Goal: Check status

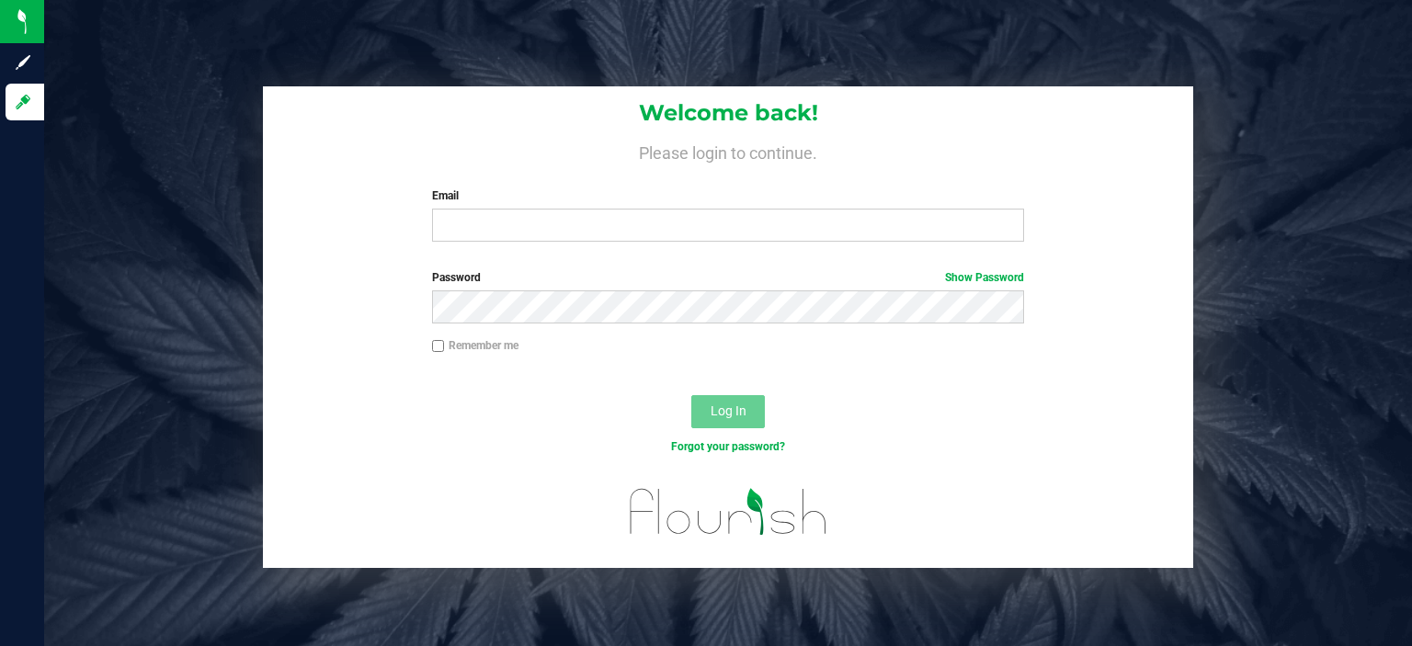
click at [574, 228] on input "Email" at bounding box center [728, 225] width 593 height 33
type input "[EMAIL_ADDRESS][DOMAIN_NAME]"
click at [691, 395] on button "Log In" at bounding box center [728, 411] width 74 height 33
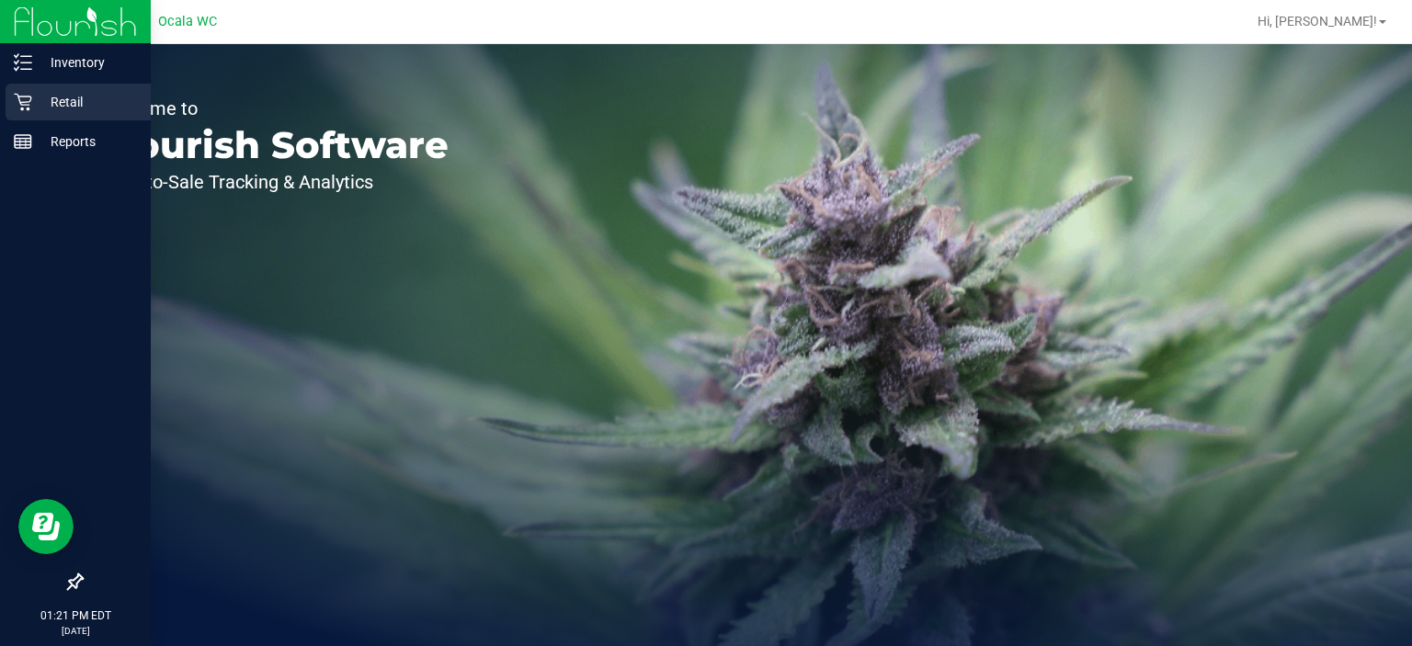
click at [34, 91] on p "Retail" at bounding box center [87, 102] width 110 height 22
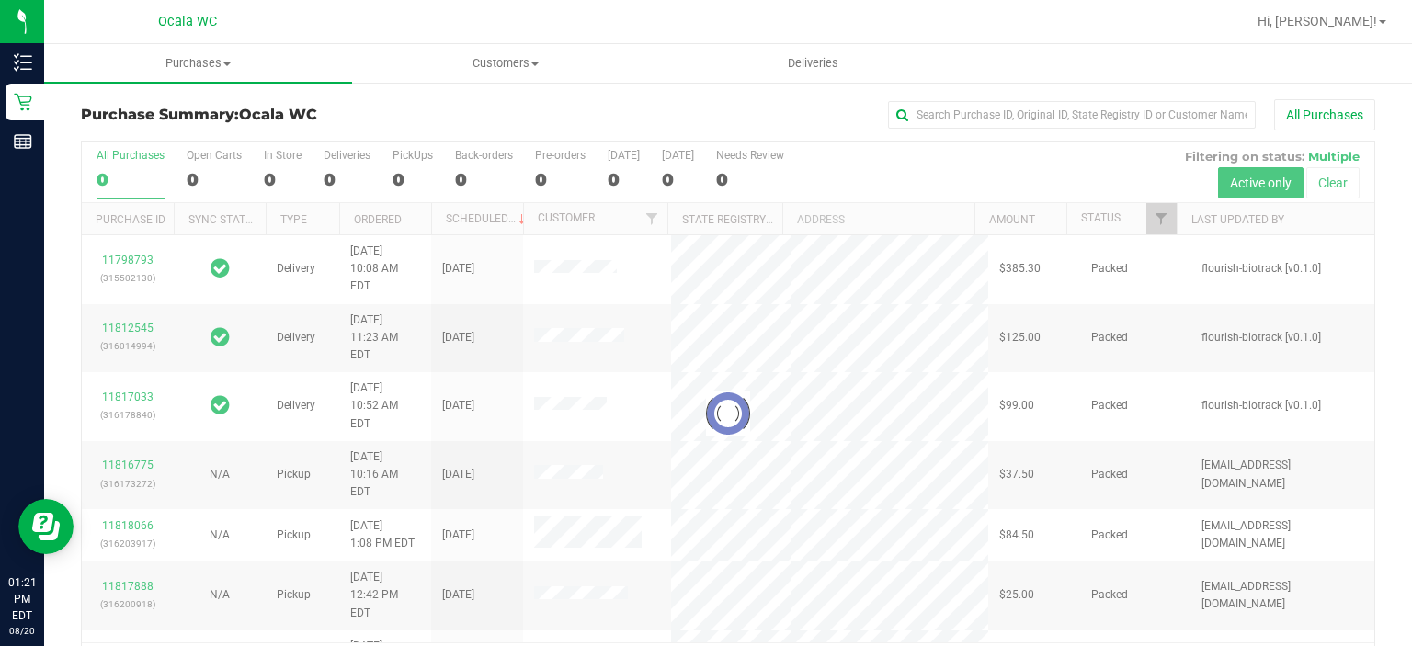
click at [348, 170] on div at bounding box center [728, 414] width 1292 height 545
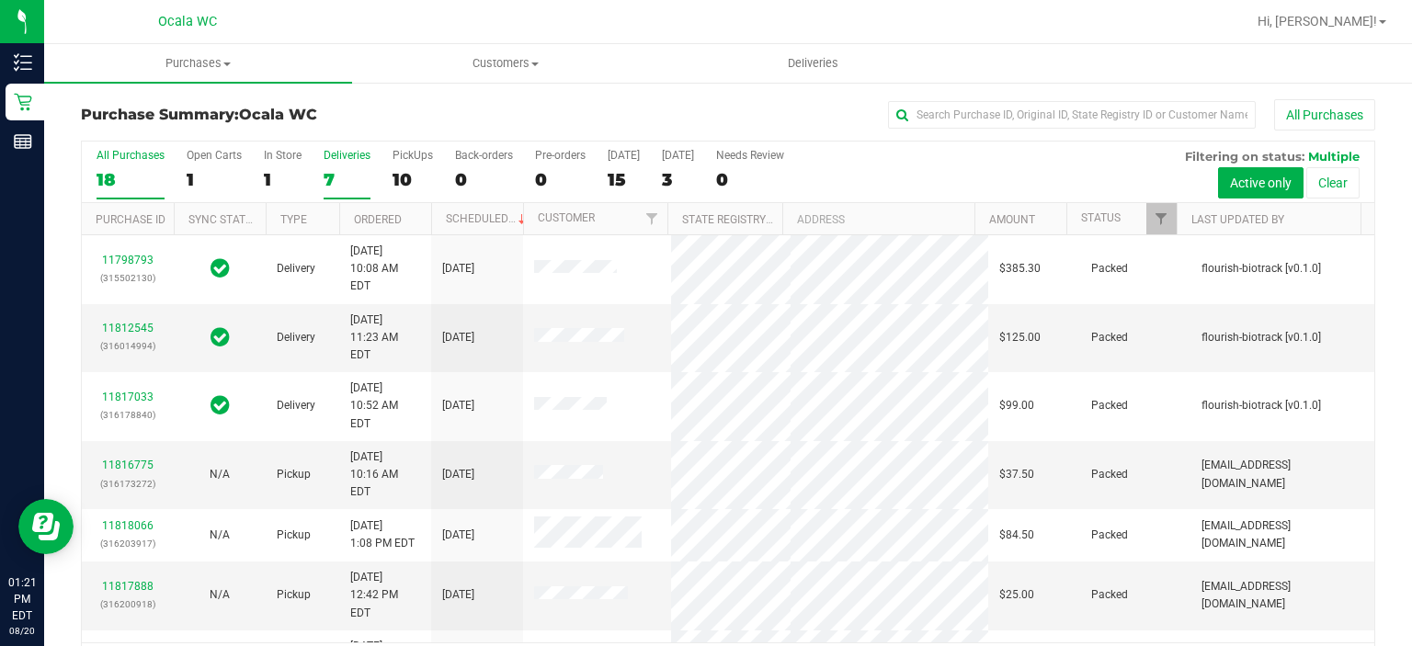
click at [339, 171] on div "7" at bounding box center [347, 179] width 47 height 21
click at [0, 0] on input "Deliveries 7" at bounding box center [0, 0] width 0 height 0
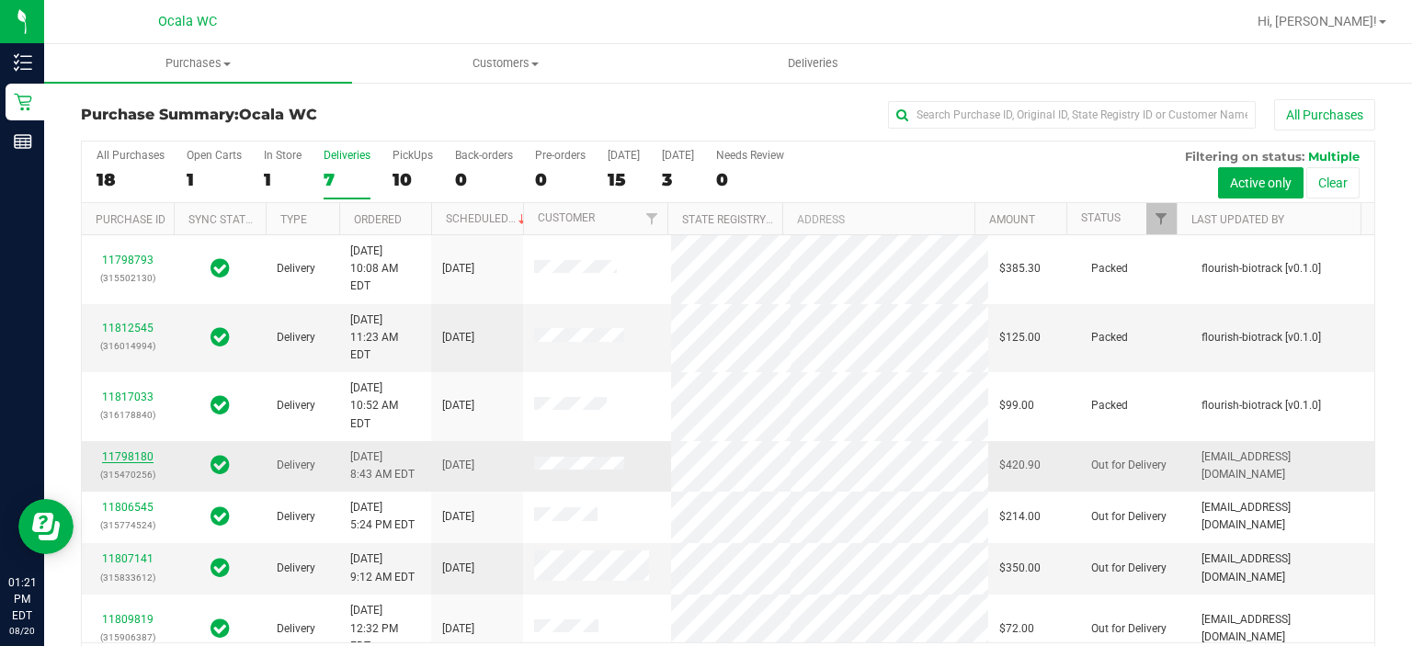
click at [121, 450] on link "11798180" at bounding box center [127, 456] width 51 height 13
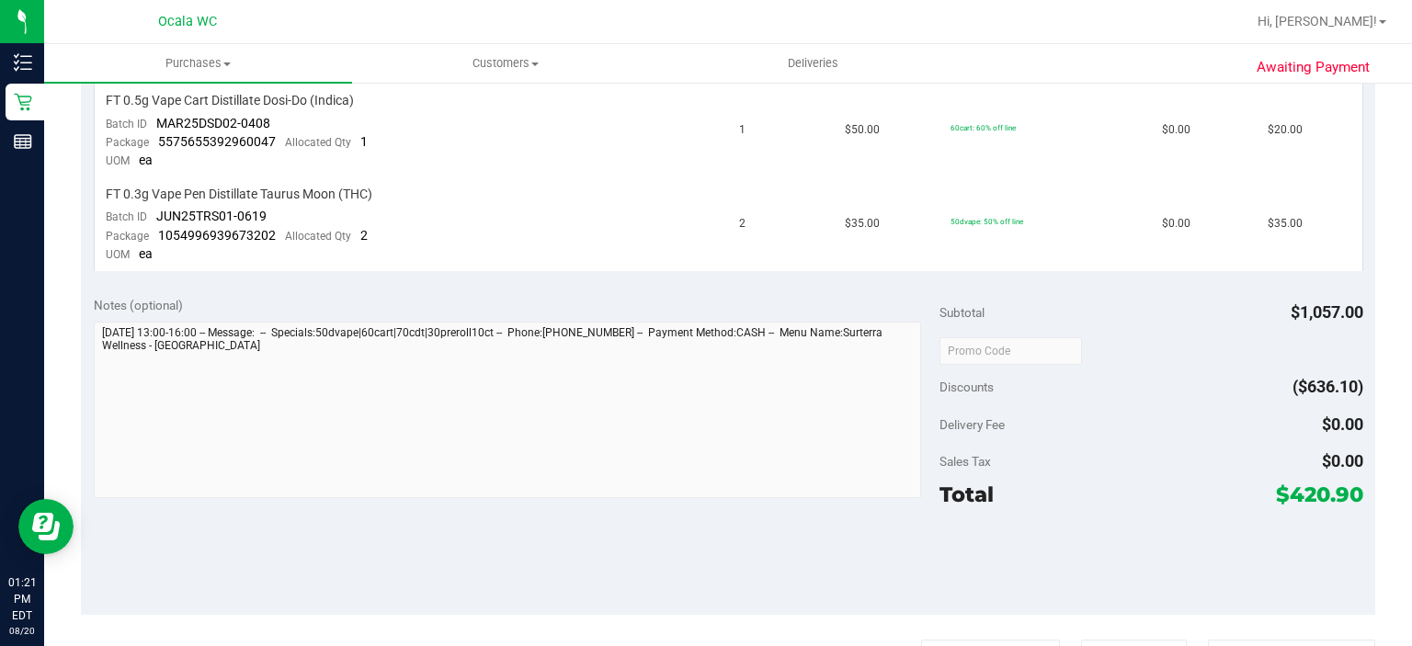
scroll to position [1443, 0]
drag, startPoint x: 1396, startPoint y: 500, endPoint x: 1411, endPoint y: 451, distance: 50.9
click at [1411, 451] on div "Purchases Summary of purchases Fulfillment All purchases Customers All customer…" at bounding box center [728, 345] width 1368 height 602
